Goal: Task Accomplishment & Management: Complete application form

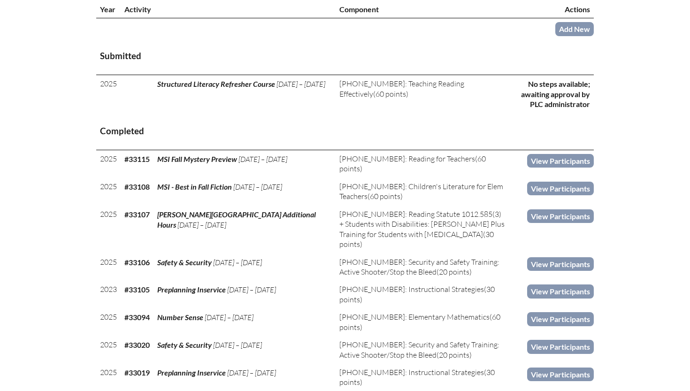
scroll to position [362, 0]
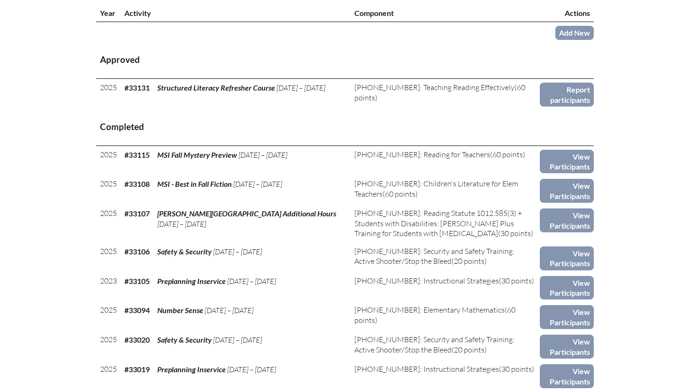
scroll to position [358, 0]
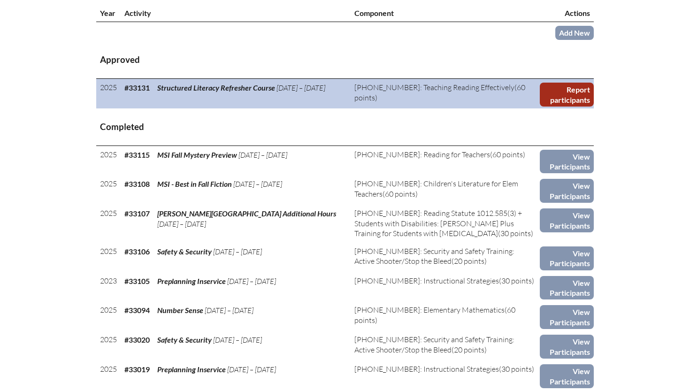
click at [584, 83] on link "Report participants" at bounding box center [567, 95] width 54 height 24
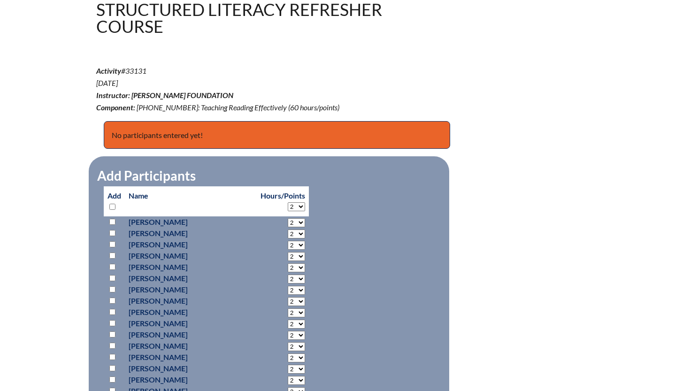
scroll to position [404, 0]
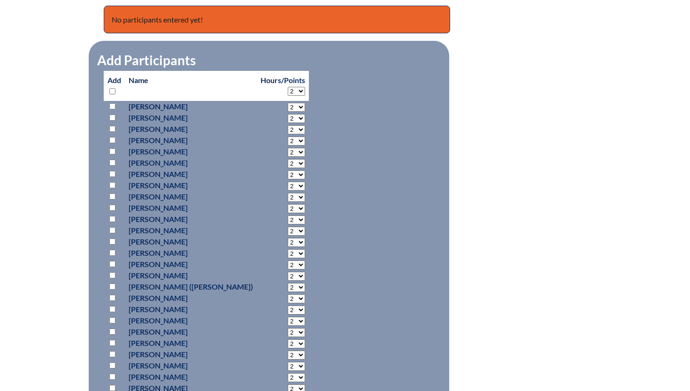
click at [112, 252] on input "checkbox" at bounding box center [112, 253] width 6 height 6
checkbox input "true"
click at [288, 112] on select "2 3 4 5 6 7 8 9 10 11 12 13 14 15 16 17 18 19 20 21 22 23" at bounding box center [296, 107] width 17 height 9
select select "12"
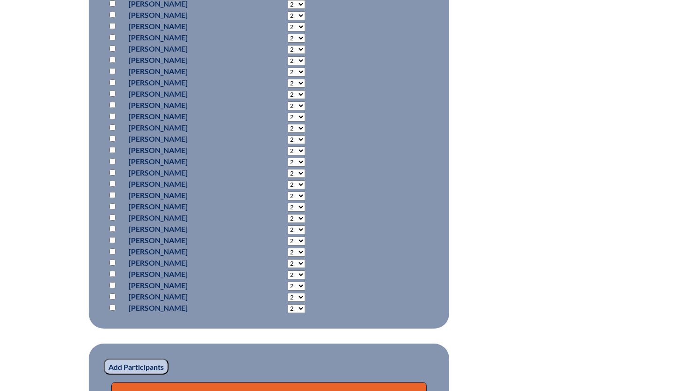
scroll to position [765, 0]
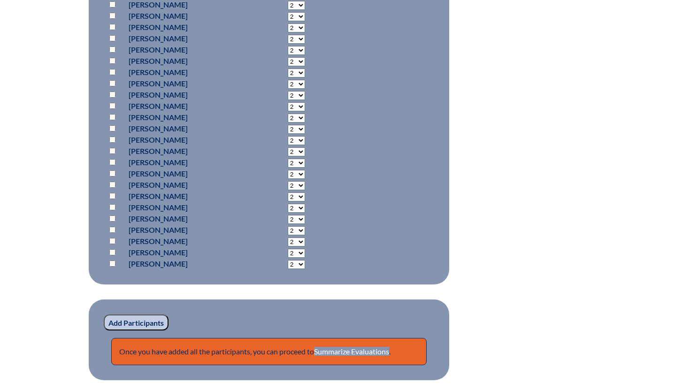
click at [127, 330] on input "Add Participants" at bounding box center [136, 323] width 65 height 16
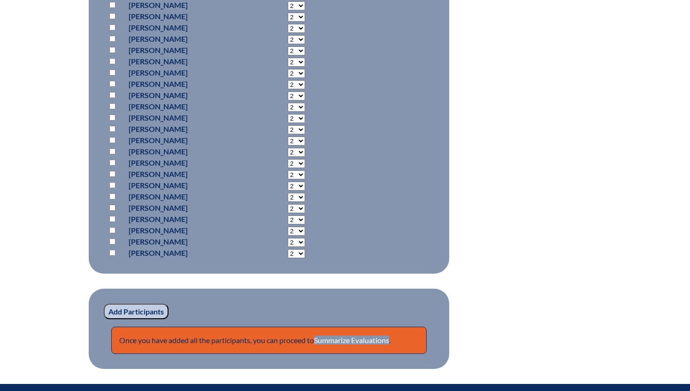
scroll to position [816, 0]
click at [358, 348] on p "Once you have added all the participants, you can proceed to Summarize Evaluati…" at bounding box center [269, 340] width 316 height 27
click at [359, 338] on link "Summarize Evaluations" at bounding box center [351, 340] width 75 height 9
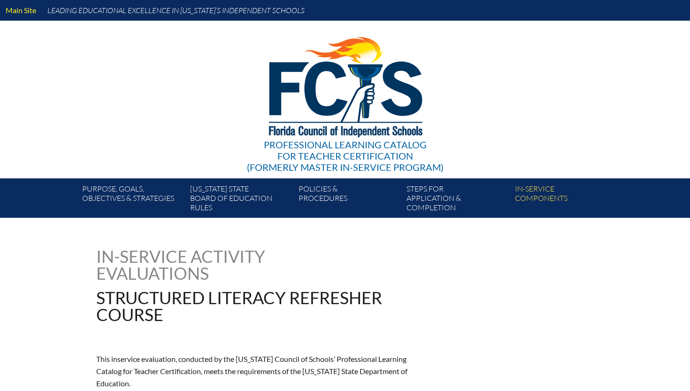
type input "0"
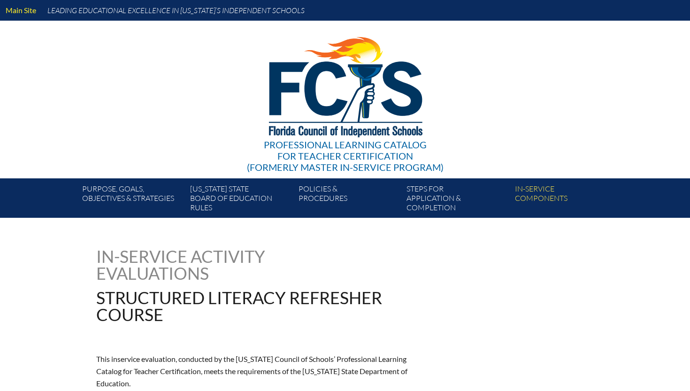
type input "0"
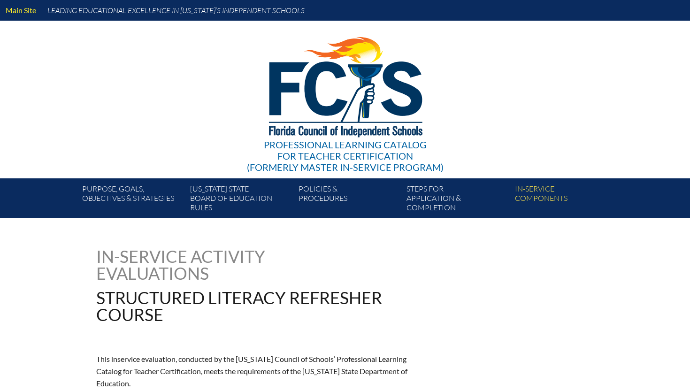
type input "0"
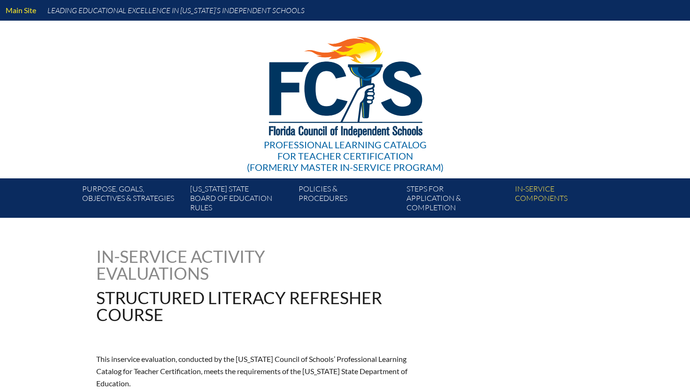
type input "0"
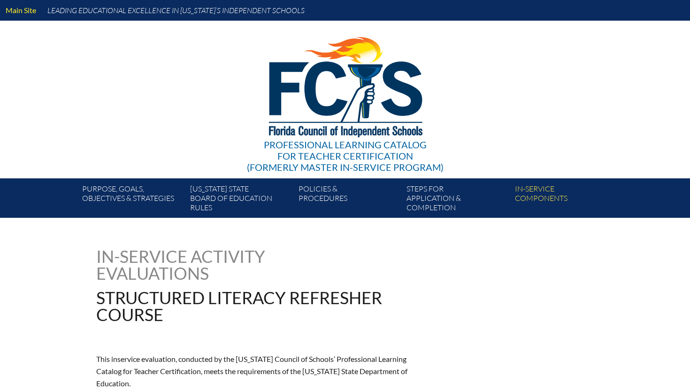
type input "0"
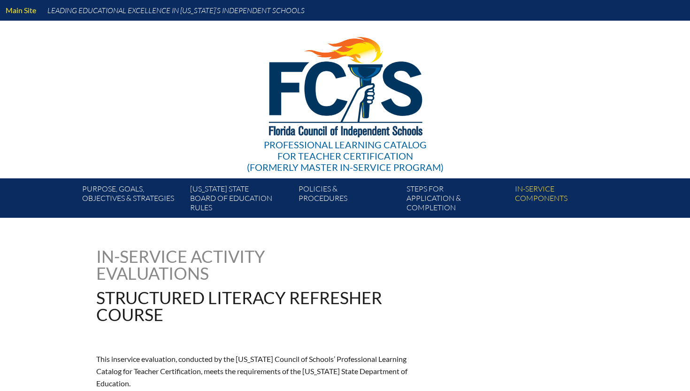
type input "0"
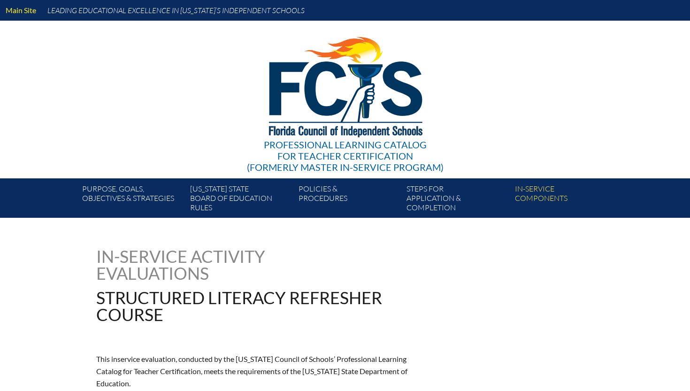
type input "0"
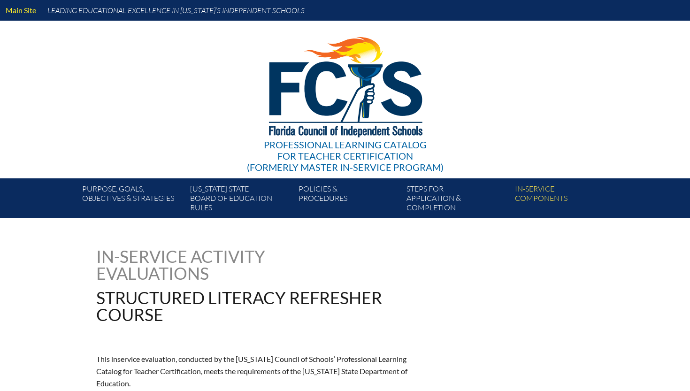
type input "0"
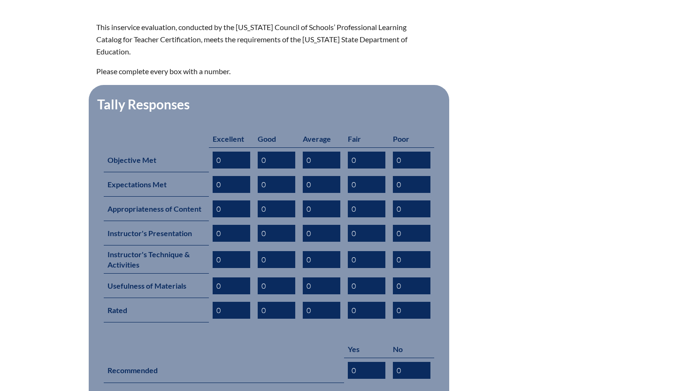
scroll to position [406, 0]
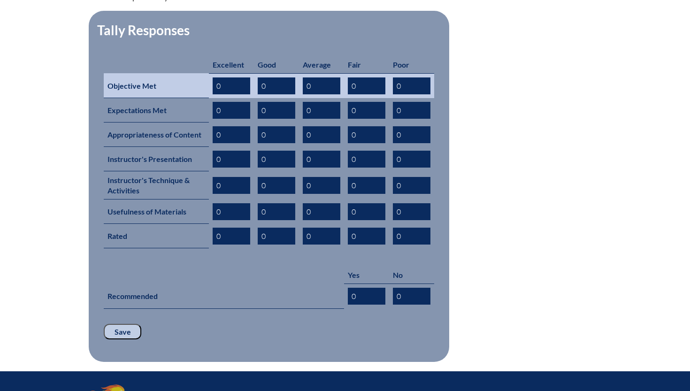
drag, startPoint x: 223, startPoint y: 69, endPoint x: 166, endPoint y: 70, distance: 56.9
click at [169, 73] on tr "Objective Met 0 0 0 0 0" at bounding box center [269, 85] width 331 height 25
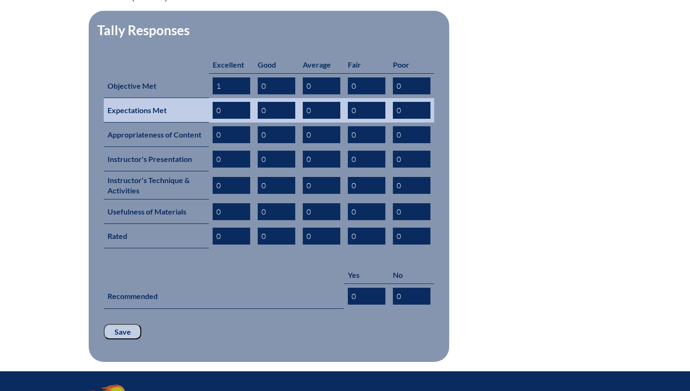
type input "1"
click at [216, 102] on input "0" at bounding box center [232, 110] width 38 height 17
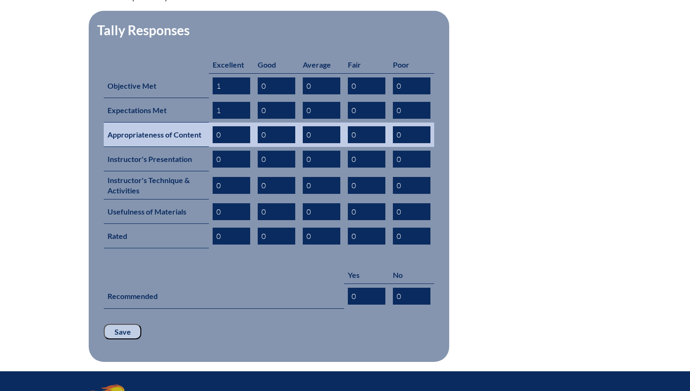
type input "1"
click at [216, 126] on input "0" at bounding box center [232, 134] width 38 height 17
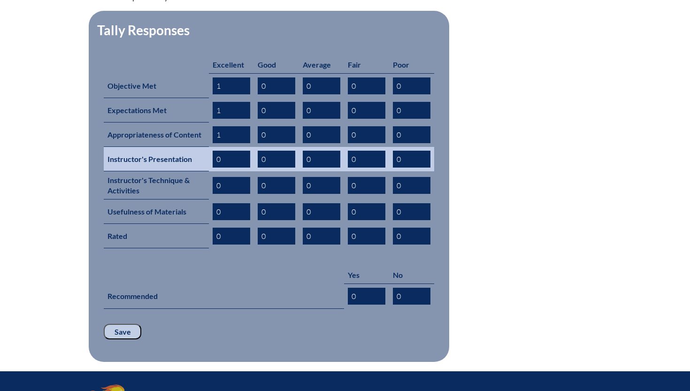
type input "1"
click at [217, 151] on input "0" at bounding box center [232, 159] width 38 height 17
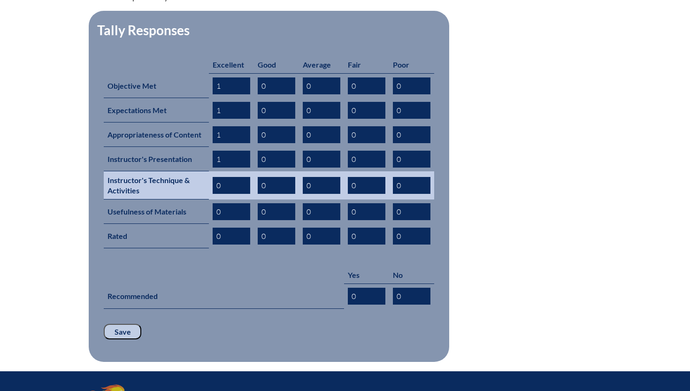
type input "1"
click at [218, 177] on input "0" at bounding box center [232, 185] width 38 height 17
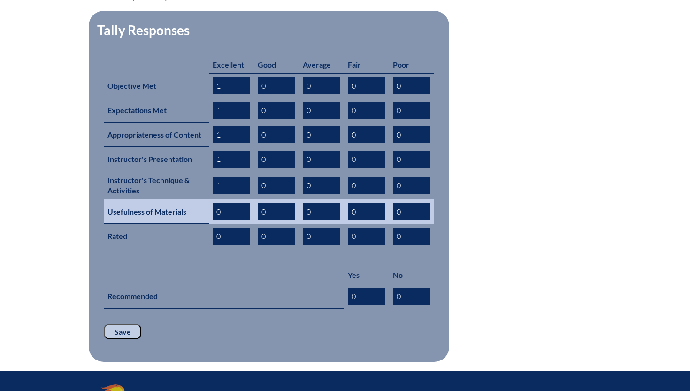
type input "1"
click at [217, 203] on input "0" at bounding box center [232, 211] width 38 height 17
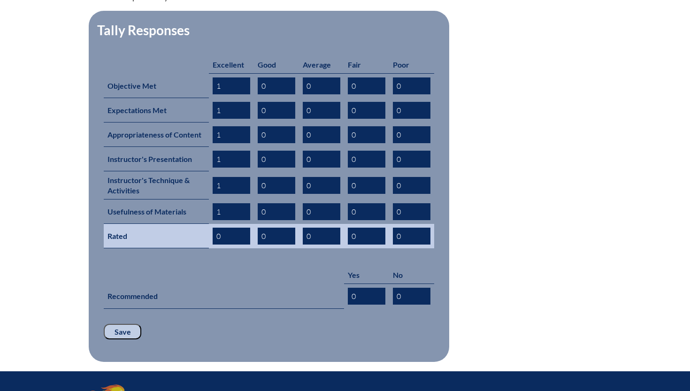
type input "1"
click at [219, 228] on input "0" at bounding box center [232, 236] width 38 height 17
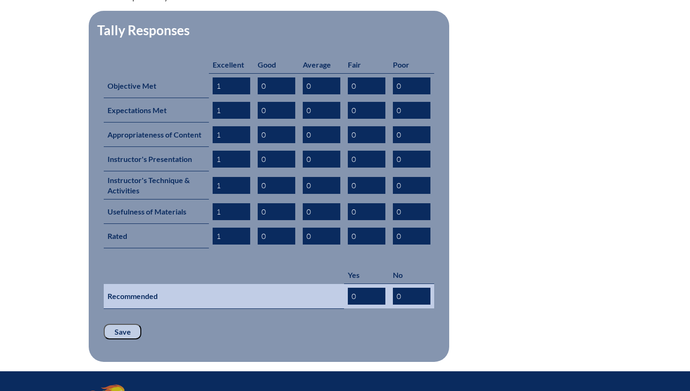
type input "1"
click at [350, 288] on input "0" at bounding box center [367, 296] width 38 height 17
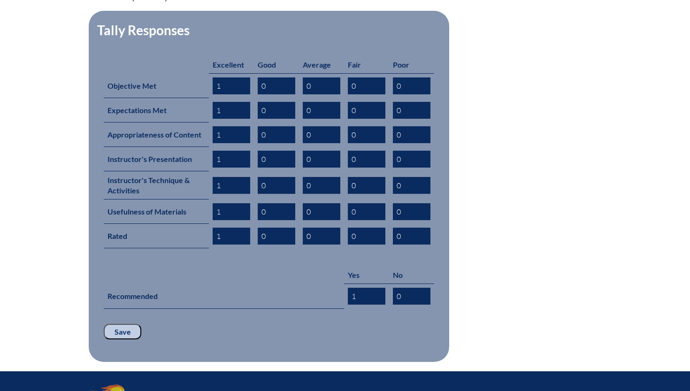
type input "1"
click at [116, 324] on input "Save" at bounding box center [123, 332] width 38 height 16
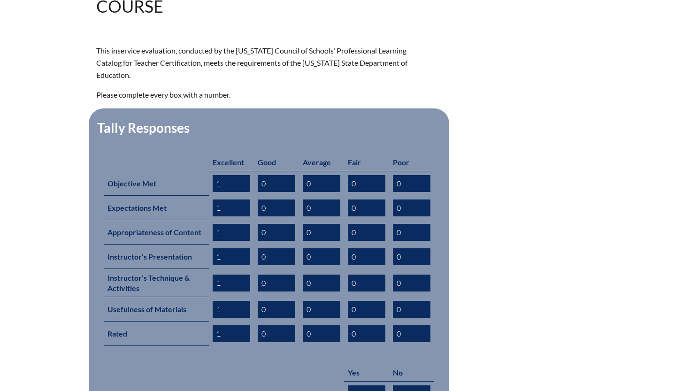
scroll to position [541, 0]
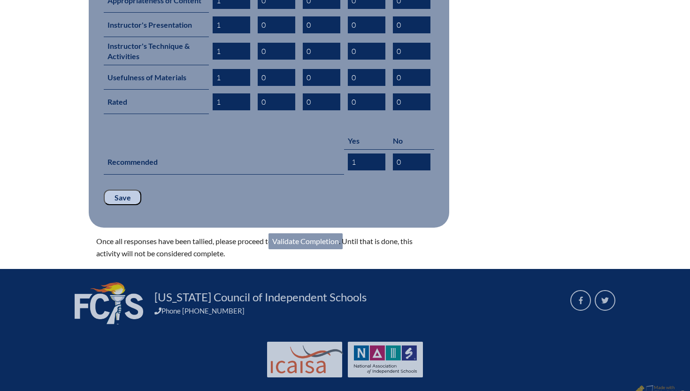
click at [321, 233] on link "Validate Completion" at bounding box center [306, 241] width 74 height 16
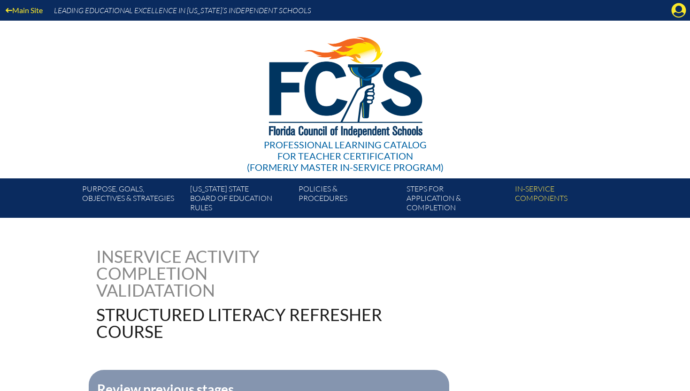
scroll to position [281, 0]
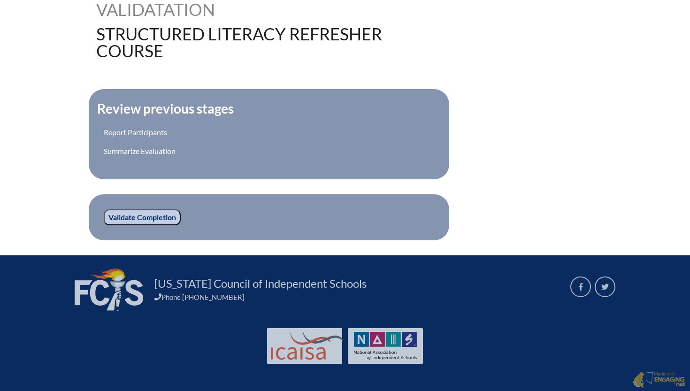
click at [129, 216] on input "Validate Completion" at bounding box center [142, 217] width 77 height 16
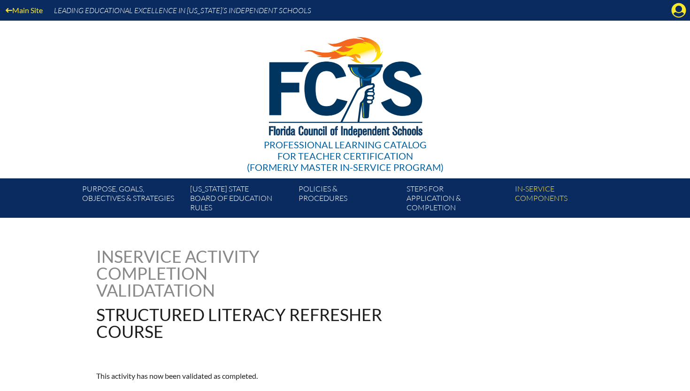
scroll to position [136, 0]
